Goal: Task Accomplishment & Management: Use online tool/utility

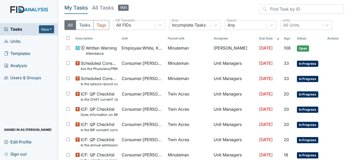
click at [20, 42] on span "Units" at bounding box center [12, 41] width 16 height 8
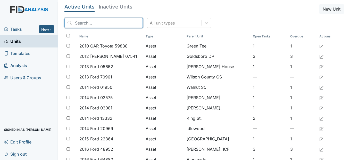
click at [98, 21] on input "search" at bounding box center [103, 23] width 78 height 10
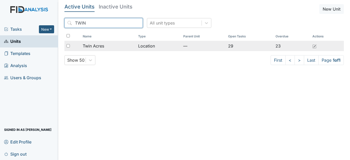
type input "TWIN"
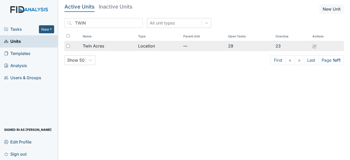
click at [100, 48] on span "Twin Acres" at bounding box center [93, 46] width 21 height 6
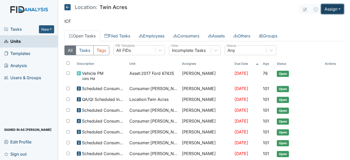
click at [339, 7] on button "Assign" at bounding box center [332, 9] width 23 height 10
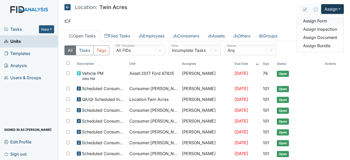
click at [324, 22] on link "Assign Form" at bounding box center [320, 21] width 46 height 8
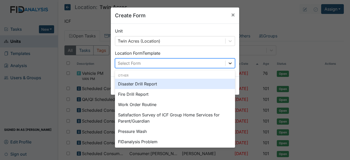
click at [227, 61] on icon at bounding box center [229, 63] width 5 height 5
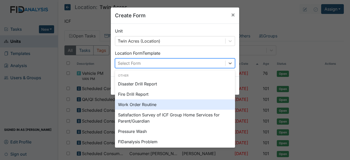
click at [153, 104] on div "Work Order Routine" at bounding box center [175, 104] width 120 height 10
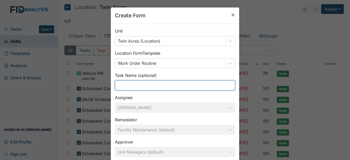
click at [130, 85] on input "text" at bounding box center [175, 85] width 120 height 10
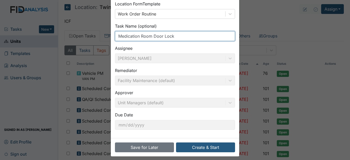
scroll to position [52, 0]
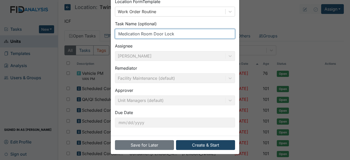
type input "Medication Room Door Lock"
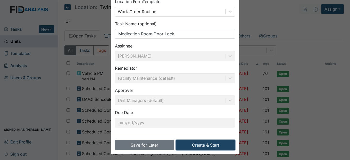
click at [203, 146] on button "Create & Start" at bounding box center [205, 145] width 59 height 10
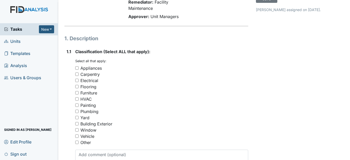
scroll to position [77, 0]
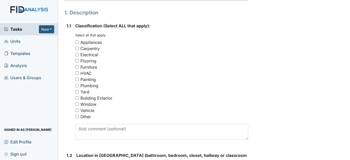
click at [77, 118] on input "Other" at bounding box center [76, 116] width 3 height 3
checkbox input "true"
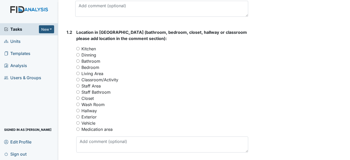
scroll to position [206, 0]
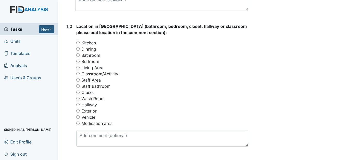
click at [79, 125] on input "Medication area" at bounding box center [77, 122] width 3 height 3
radio input "true"
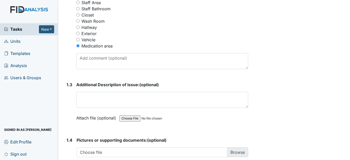
scroll to position [309, 0]
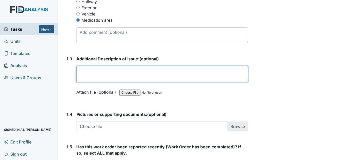
click at [81, 82] on textarea at bounding box center [162, 74] width 172 height 16
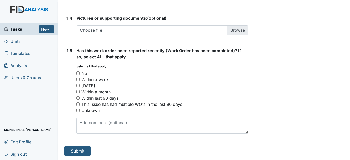
scroll to position [412, 0]
type textarea "The door lock needs to be changed"
click at [79, 75] on input "No" at bounding box center [77, 72] width 3 height 3
checkbox input "true"
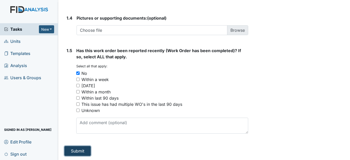
click at [70, 152] on button "Submit" at bounding box center [77, 151] width 26 height 10
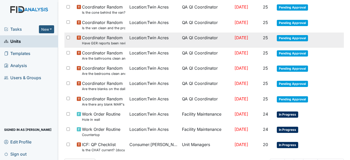
scroll to position [378, 0]
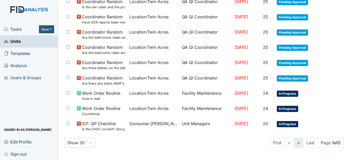
click at [294, 142] on link ">" at bounding box center [299, 143] width 10 height 10
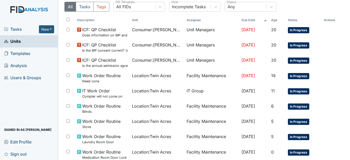
scroll to position [60, 0]
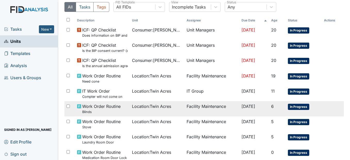
click at [144, 106] on span "Location : Twin Acres" at bounding box center [151, 106] width 39 height 6
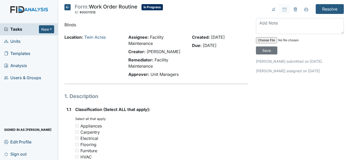
drag, startPoint x: 67, startPoint y: 6, endPoint x: 68, endPoint y: 11, distance: 5.5
click at [67, 6] on icon at bounding box center [67, 7] width 6 height 6
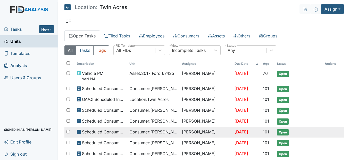
click at [142, 135] on td "Consumer : [PERSON_NAME]" at bounding box center [153, 131] width 53 height 11
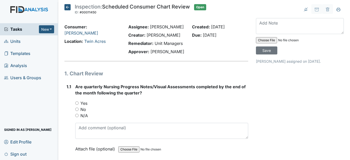
click at [67, 6] on icon at bounding box center [67, 7] width 6 height 6
